Goal: Information Seeking & Learning: Learn about a topic

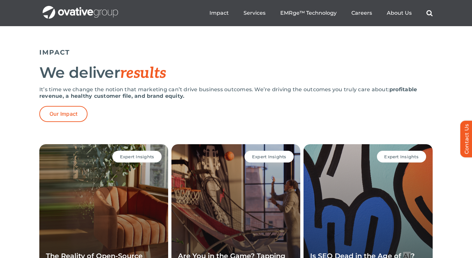
scroll to position [1298, 0]
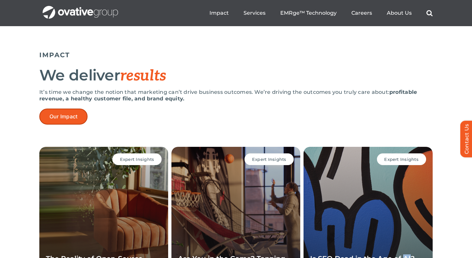
click at [71, 120] on span "Our Impact" at bounding box center [63, 117] width 28 height 6
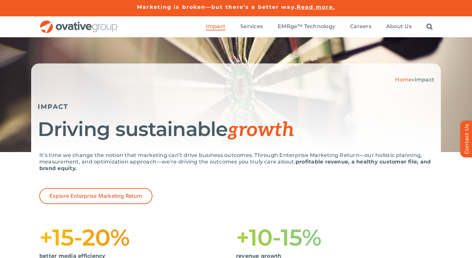
click at [322, 37] on ul "Impact Expert Insights Case Studies Awards & Press Services Media Measurement C…" at bounding box center [319, 26] width 227 height 21
click at [298, 28] on span "EMRge™ Technology" at bounding box center [306, 26] width 58 height 7
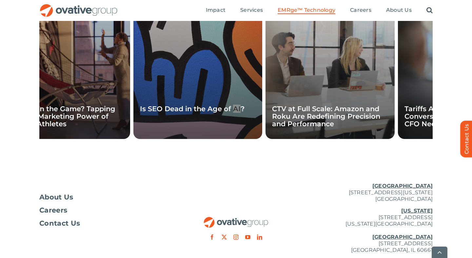
scroll to position [136, 0]
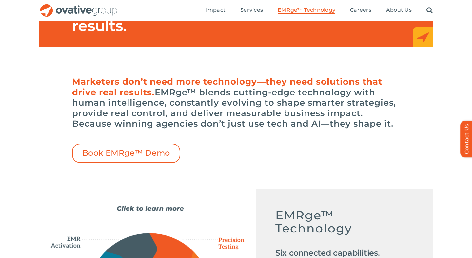
scroll to position [141, 0]
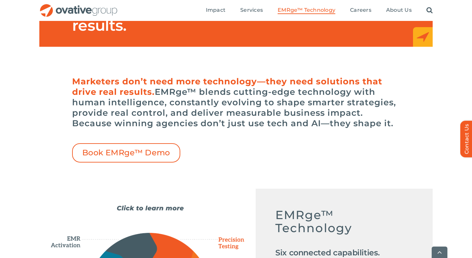
click at [171, 94] on h6 "Marketers don’t need more technology—they need solutions that drive real result…" at bounding box center [236, 102] width 328 height 52
drag, startPoint x: 159, startPoint y: 93, endPoint x: 199, endPoint y: 91, distance: 41.0
click at [199, 91] on h6 "Marketers don’t need more technology—they need solutions that drive real result…" at bounding box center [236, 102] width 328 height 52
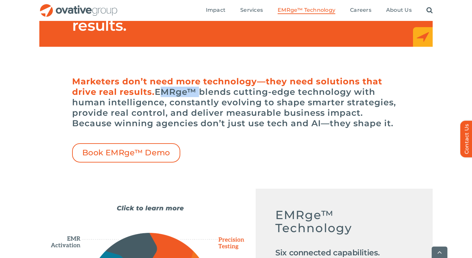
click at [186, 92] on h6 "Marketers don’t need more technology—they need solutions that drive real result…" at bounding box center [236, 102] width 328 height 52
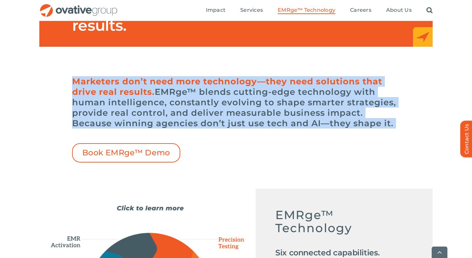
click at [186, 92] on h6 "Marketers don’t need more technology—they need solutions that drive real result…" at bounding box center [236, 102] width 328 height 52
click at [196, 91] on h6 "Marketers don’t need more technology—they need solutions that drive real result…" at bounding box center [236, 102] width 328 height 52
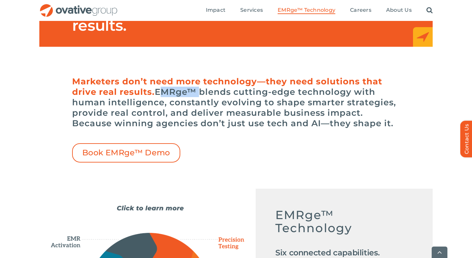
drag, startPoint x: 159, startPoint y: 92, endPoint x: 198, endPoint y: 91, distance: 39.6
click at [198, 91] on h6 "Marketers don’t need more technology—they need solutions that drive real result…" at bounding box center [236, 102] width 328 height 52
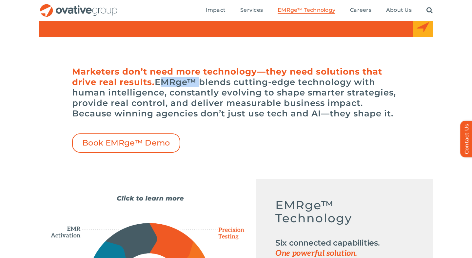
scroll to position [144, 0]
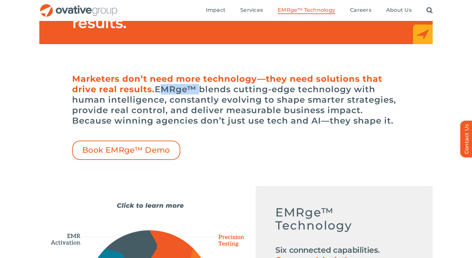
copy h6 "EMRge™"
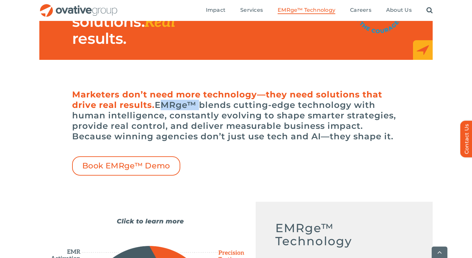
scroll to position [128, 0]
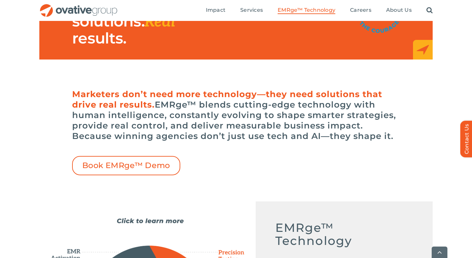
click at [247, 142] on div "Marketers don’t need more technology—they need solutions that drive real result…" at bounding box center [236, 131] width 328 height 90
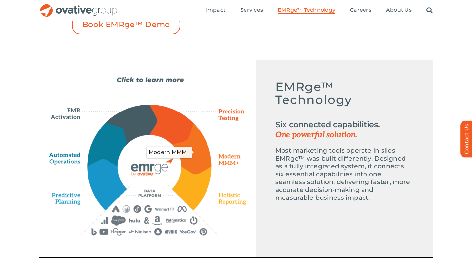
scroll to position [268, 0]
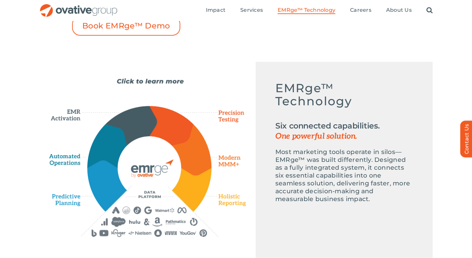
click at [179, 82] on div "Emerge-asset EMRge™ Technology Six connected capabilities. One powerful solutio…" at bounding box center [147, 157] width 197 height 159
click at [167, 82] on div "Emerge-asset EMRge™ Technology Six connected capabilities. One powerful solutio…" at bounding box center [147, 157] width 197 height 159
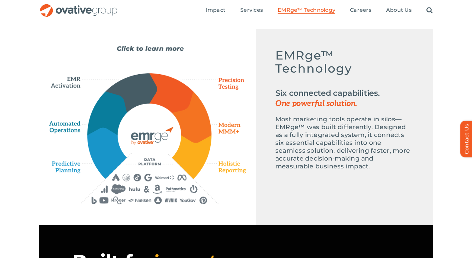
scroll to position [301, 0]
click at [137, 84] on icon "EMR Activation" at bounding box center [130, 92] width 51 height 39
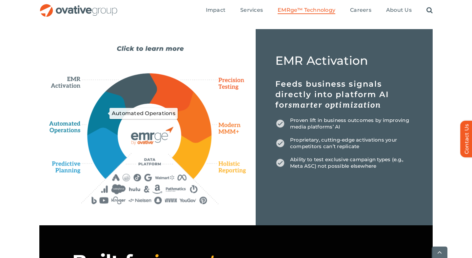
click at [113, 108] on icon "Automated Operations" at bounding box center [107, 114] width 40 height 44
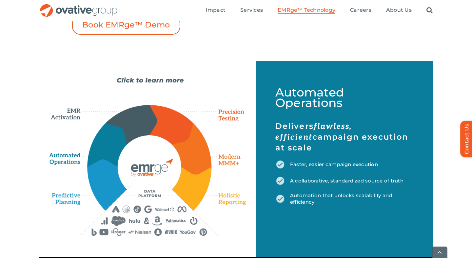
scroll to position [270, 0]
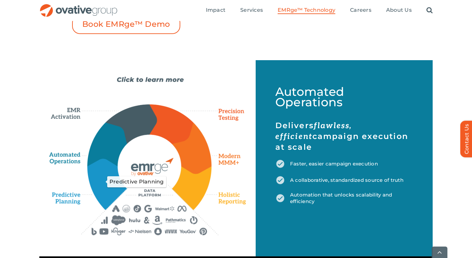
click at [116, 192] on icon "Predictive Planning" at bounding box center [107, 184] width 39 height 50
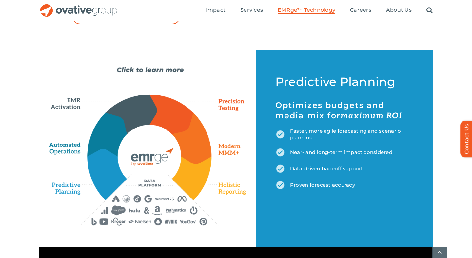
scroll to position [282, 0]
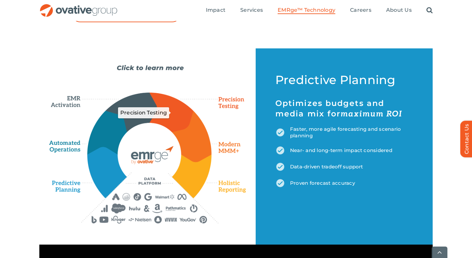
click at [164, 102] on icon "Precision Testing" at bounding box center [171, 112] width 44 height 39
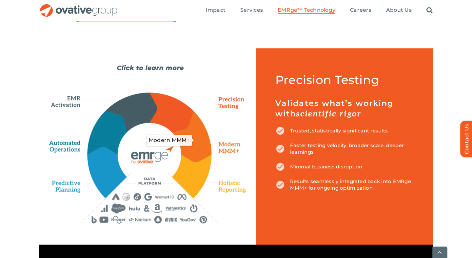
click at [203, 140] on icon "Modern MMM+" at bounding box center [191, 136] width 39 height 51
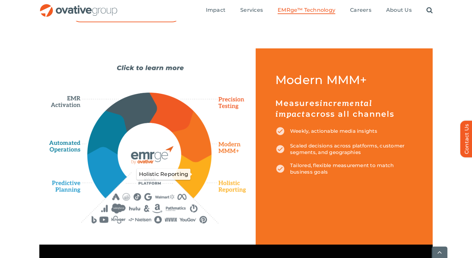
click at [199, 176] on icon "Holistic Reporting" at bounding box center [191, 176] width 39 height 43
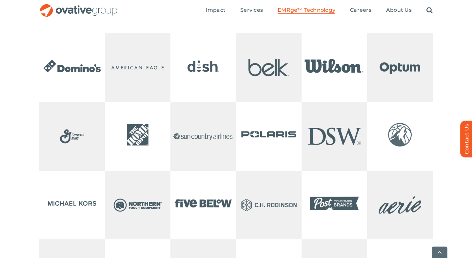
scroll to position [1333, 0]
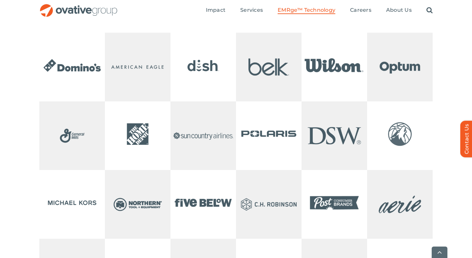
click at [11, 147] on div "Our clients" at bounding box center [236, 170] width 472 height 327
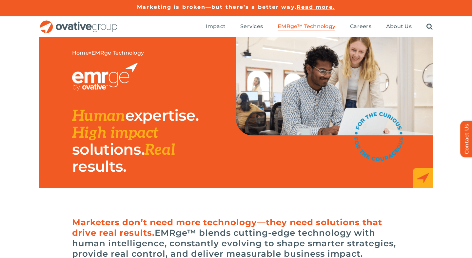
scroll to position [0, 0]
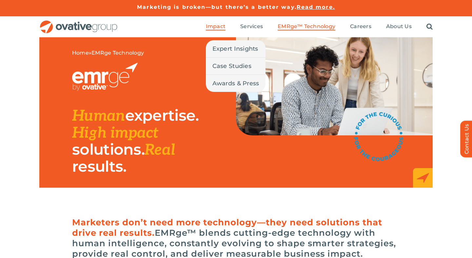
click at [213, 29] on span "Impact" at bounding box center [216, 26] width 20 height 7
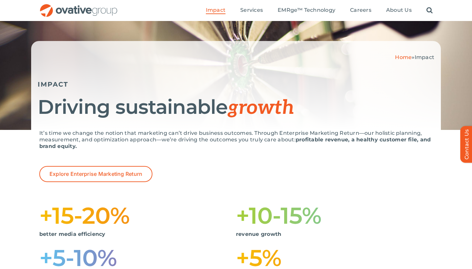
scroll to position [22, 0]
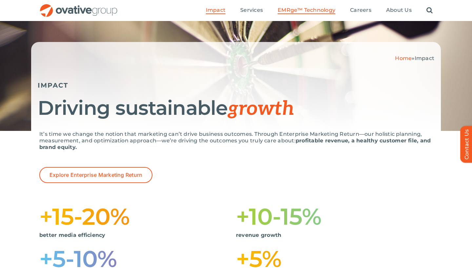
click at [303, 10] on span "EMRge™ Technology" at bounding box center [306, 10] width 58 height 7
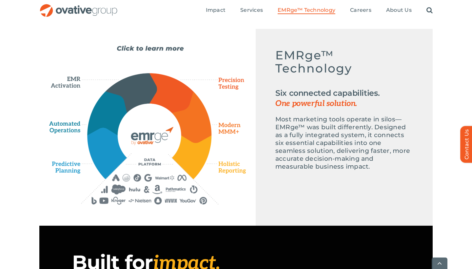
click at [331, 2] on ul "Impact Expert Insights Case Studies Awards & Press Services Media Measurement C…" at bounding box center [319, 10] width 227 height 21
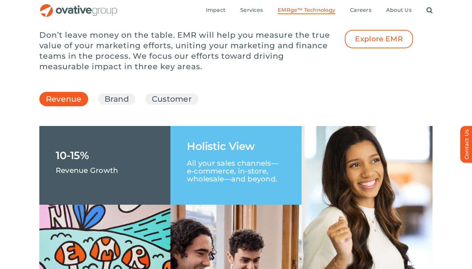
scroll to position [922, 0]
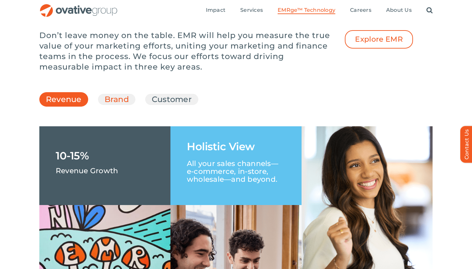
click at [124, 105] on link "Brand" at bounding box center [116, 99] width 24 height 11
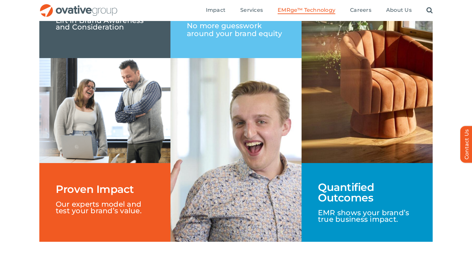
scroll to position [934, 0]
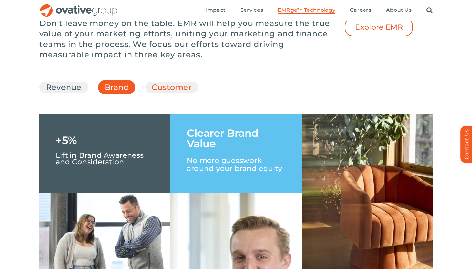
click at [167, 93] on link "Customer" at bounding box center [172, 87] width 40 height 11
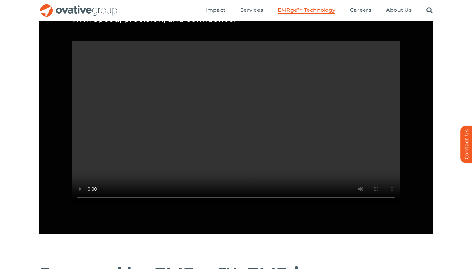
scroll to position [610, 0]
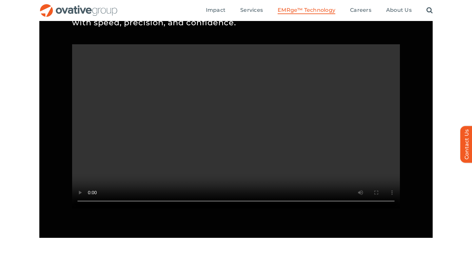
click at [179, 166] on video "Sorry, your browser doesn't support embedded videos." at bounding box center [236, 126] width 328 height 164
click at [152, 82] on video "Sorry, your browser doesn't support embedded videos." at bounding box center [236, 126] width 328 height 164
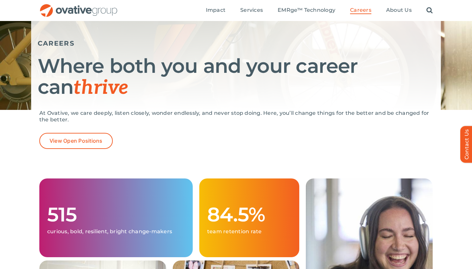
scroll to position [73, 0]
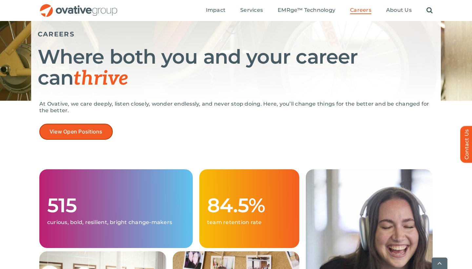
click at [66, 132] on span "View Open Positions" at bounding box center [75, 131] width 53 height 6
